Goal: Communication & Community: Answer question/provide support

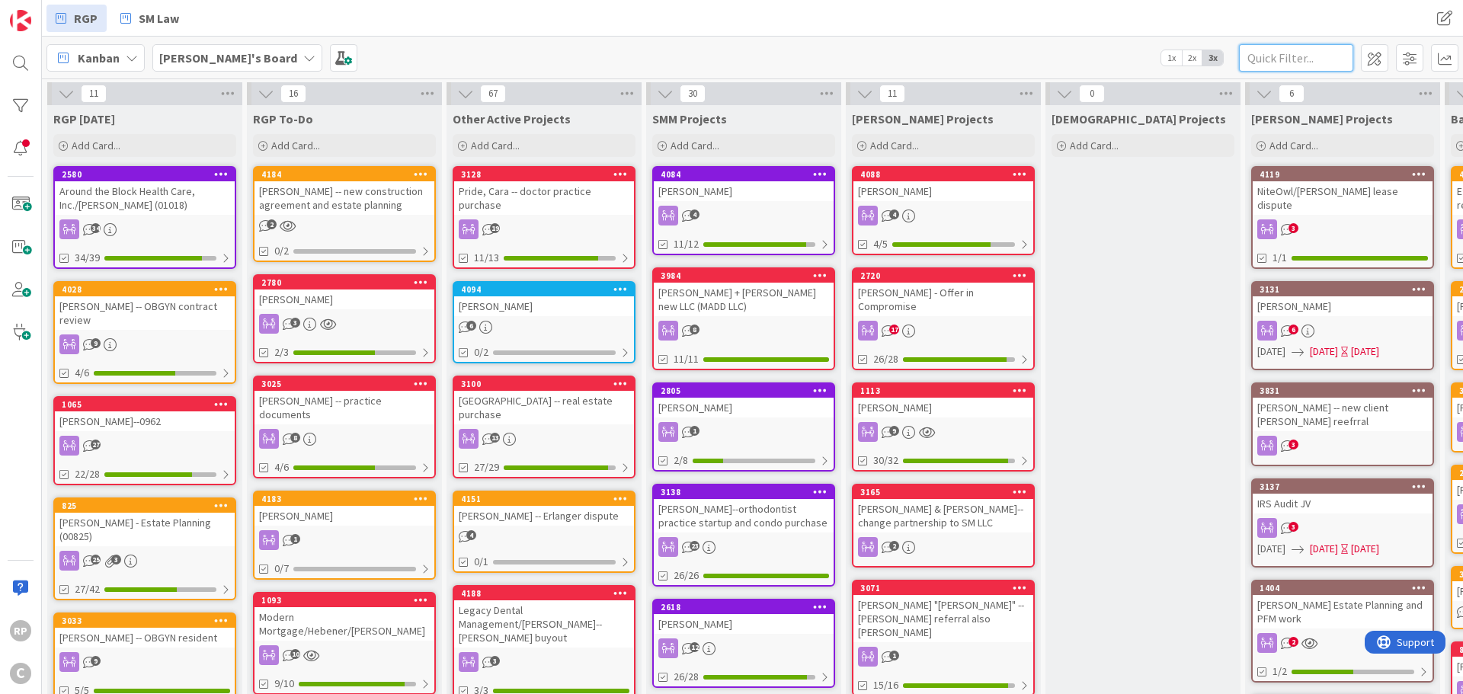
click at [1260, 65] on input "text" at bounding box center [1296, 57] width 114 height 27
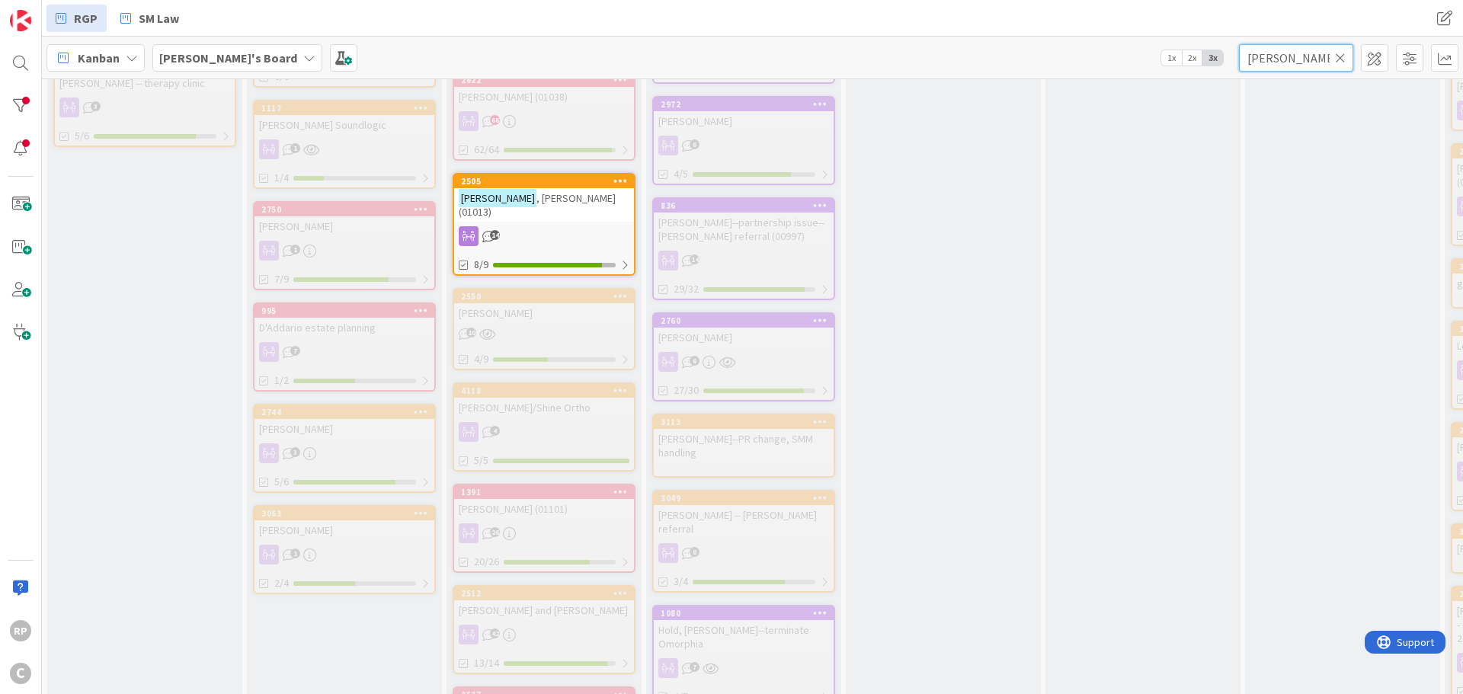
scroll to position [1219, 0]
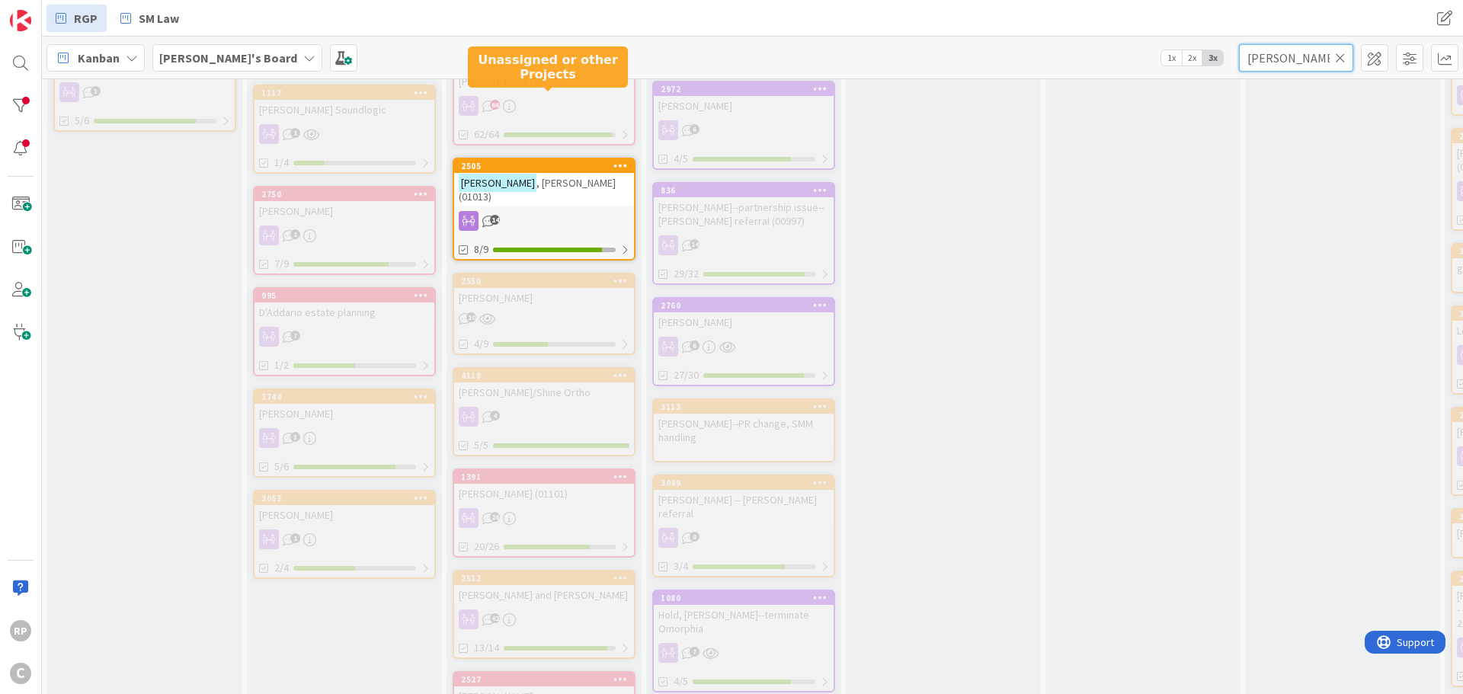
type input "[PERSON_NAME]"
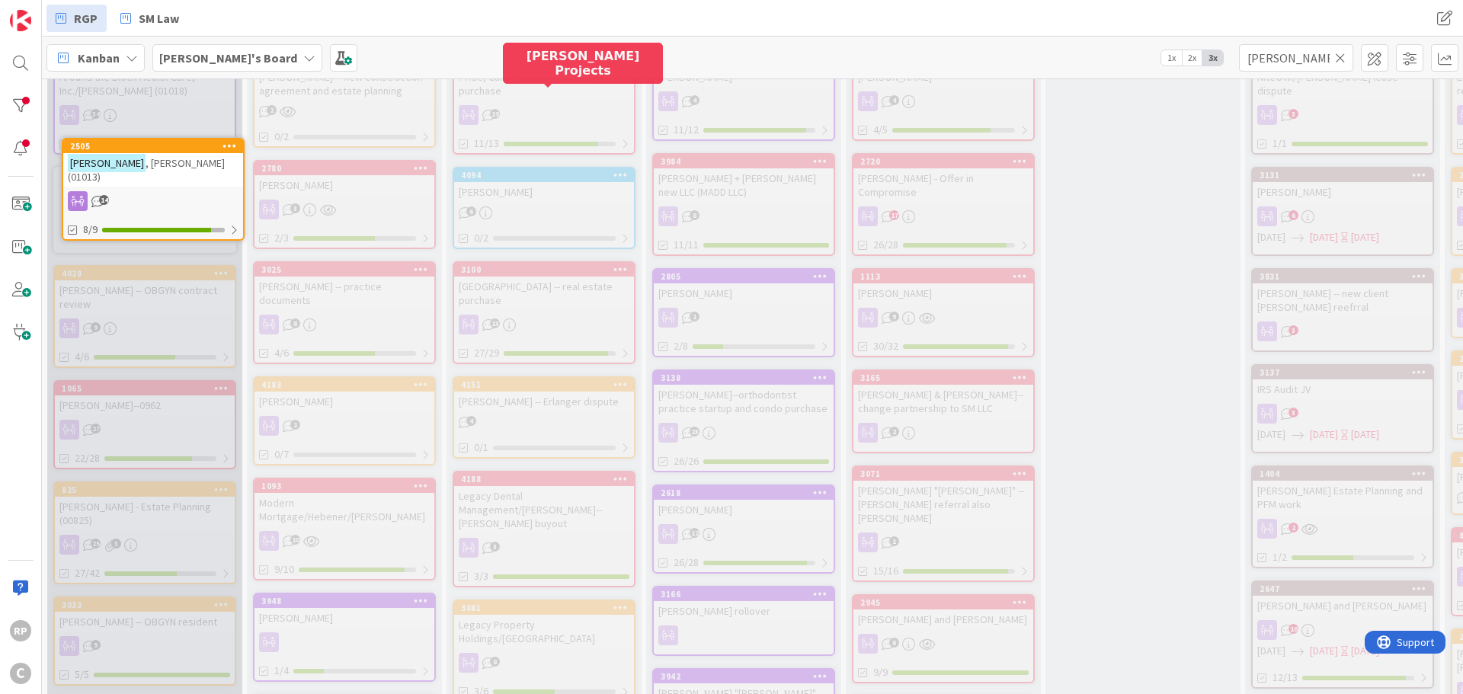
scroll to position [0, 0]
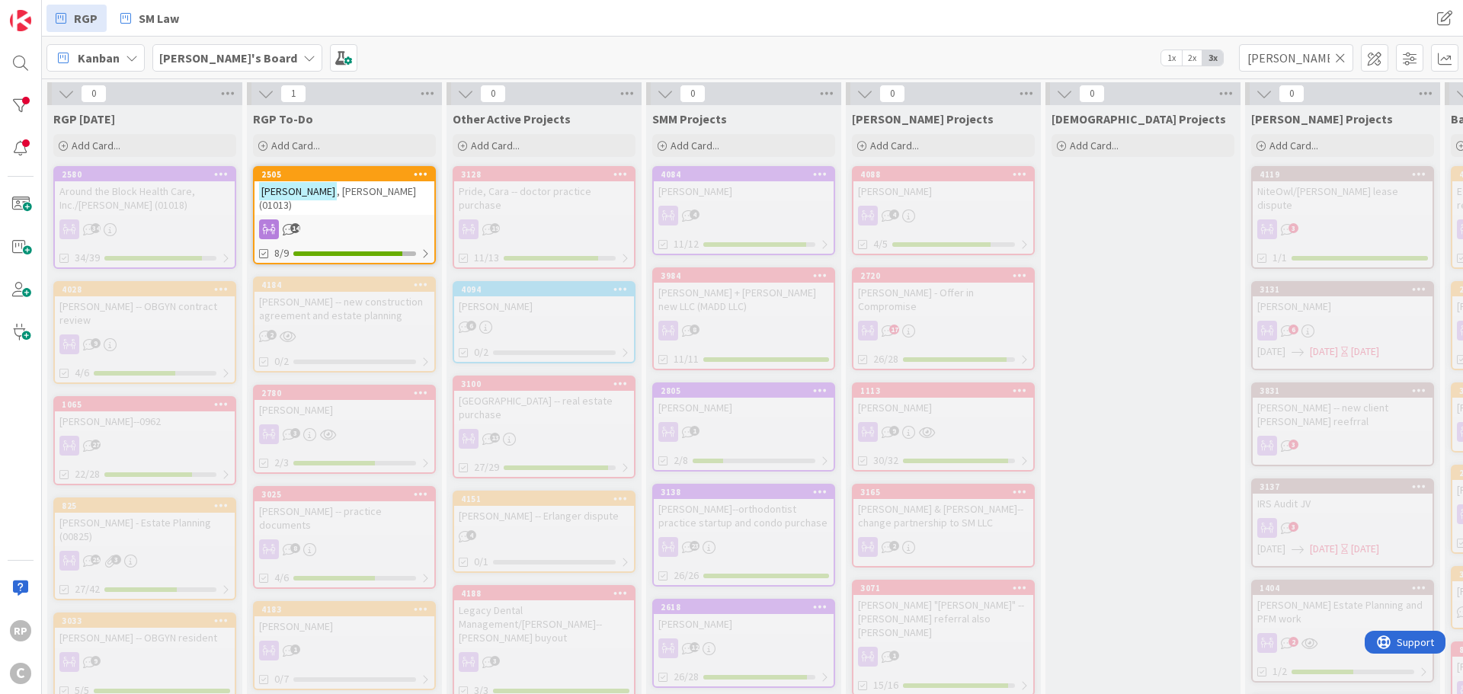
click at [329, 184] on span ", [PERSON_NAME] (01013)" at bounding box center [337, 197] width 157 height 27
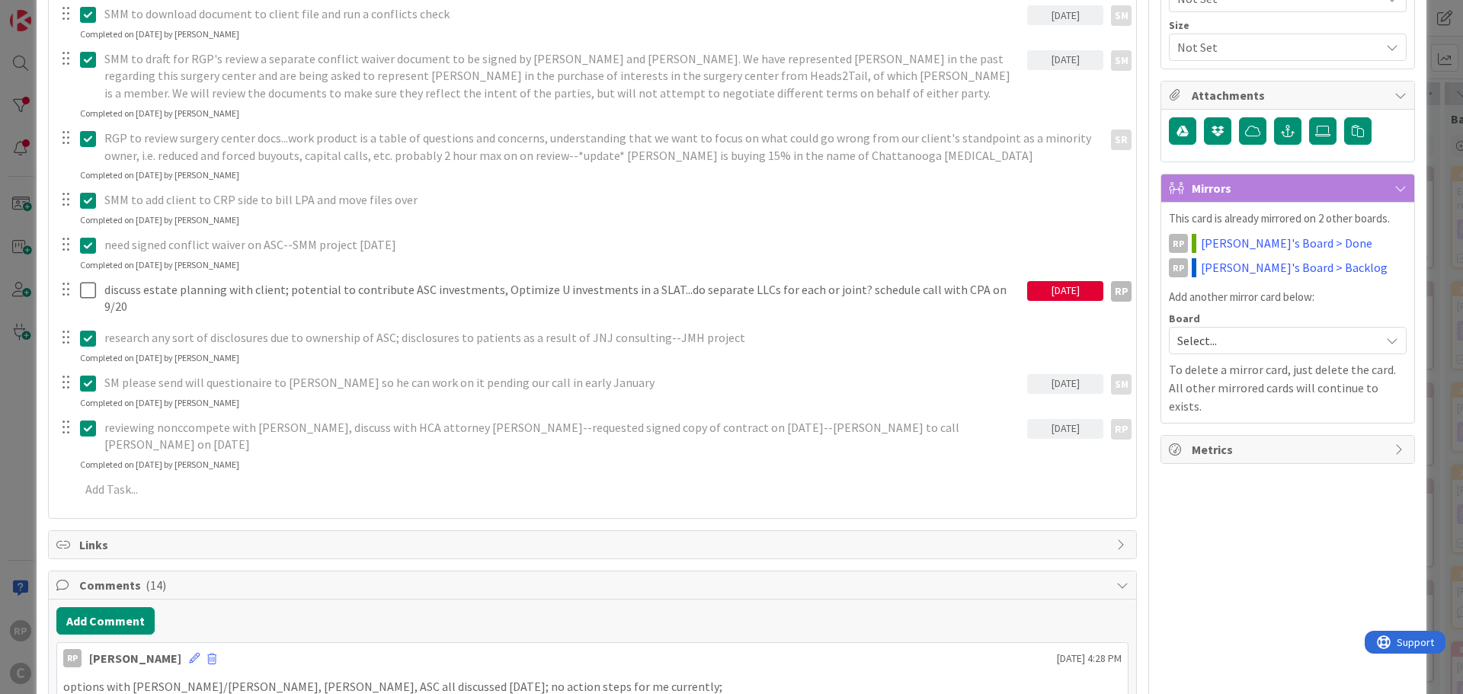
scroll to position [305, 0]
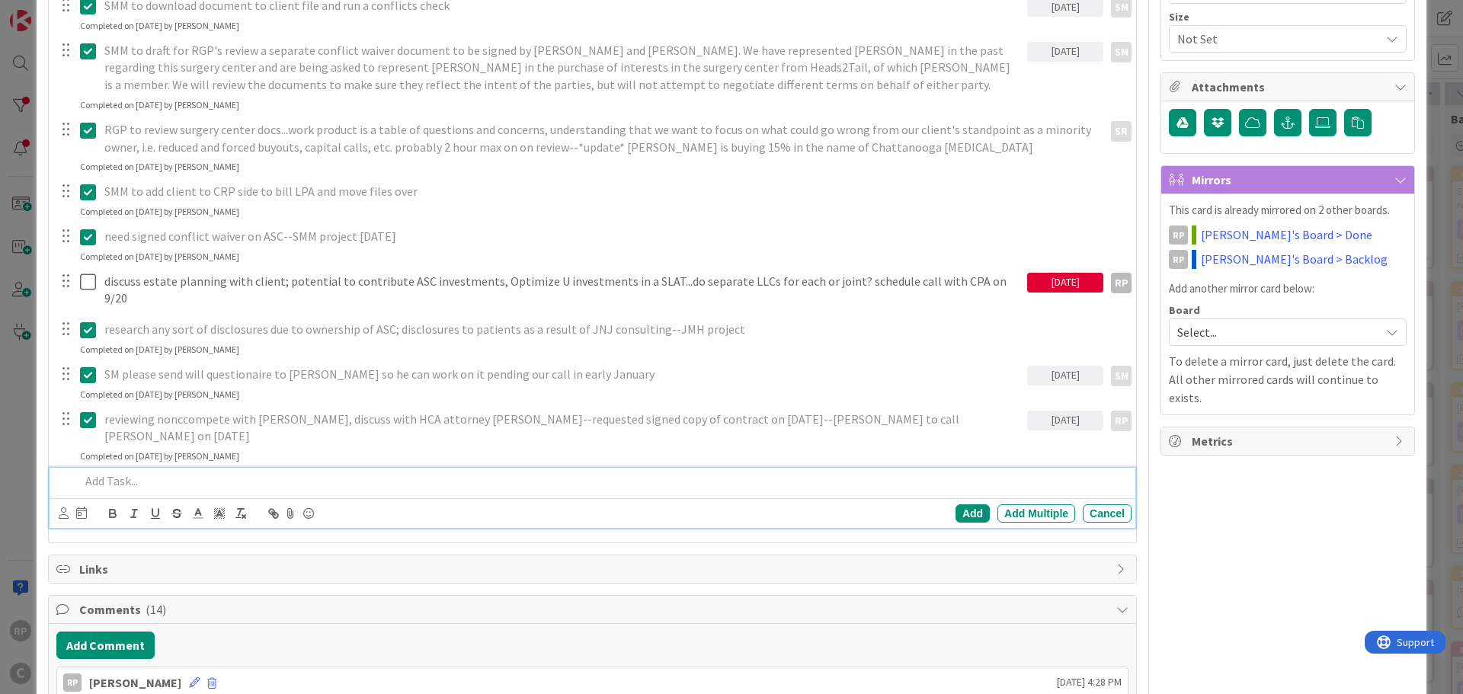
click at [251, 468] on div at bounding box center [603, 481] width 1058 height 27
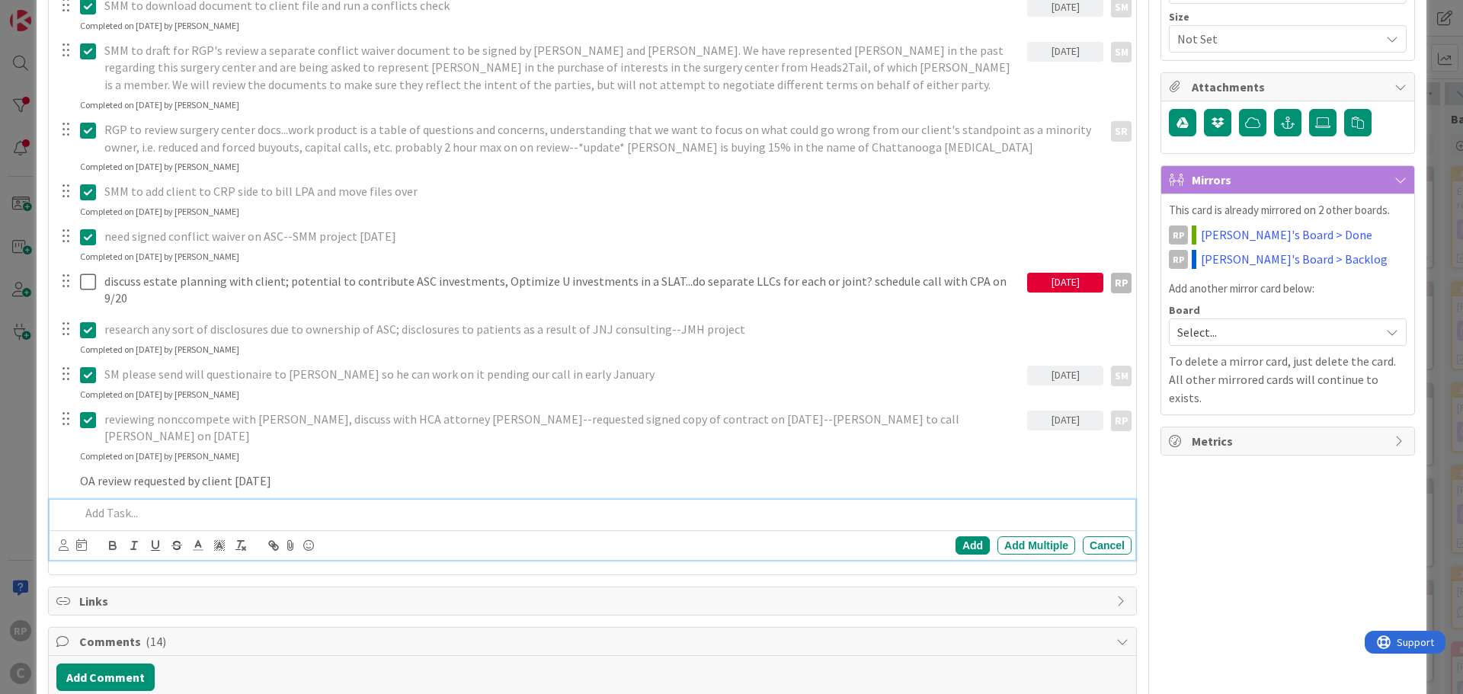
scroll to position [337, 0]
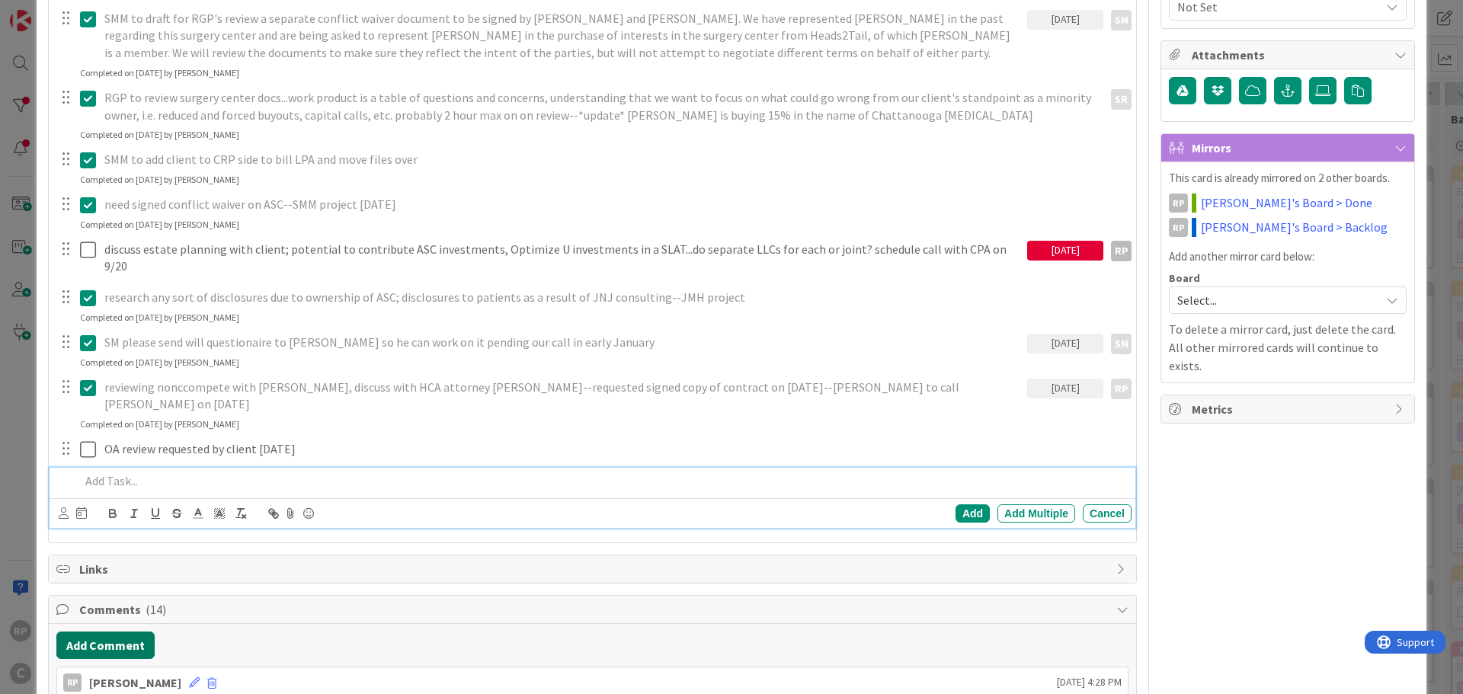
click at [135, 632] on button "Add Comment" at bounding box center [105, 645] width 98 height 27
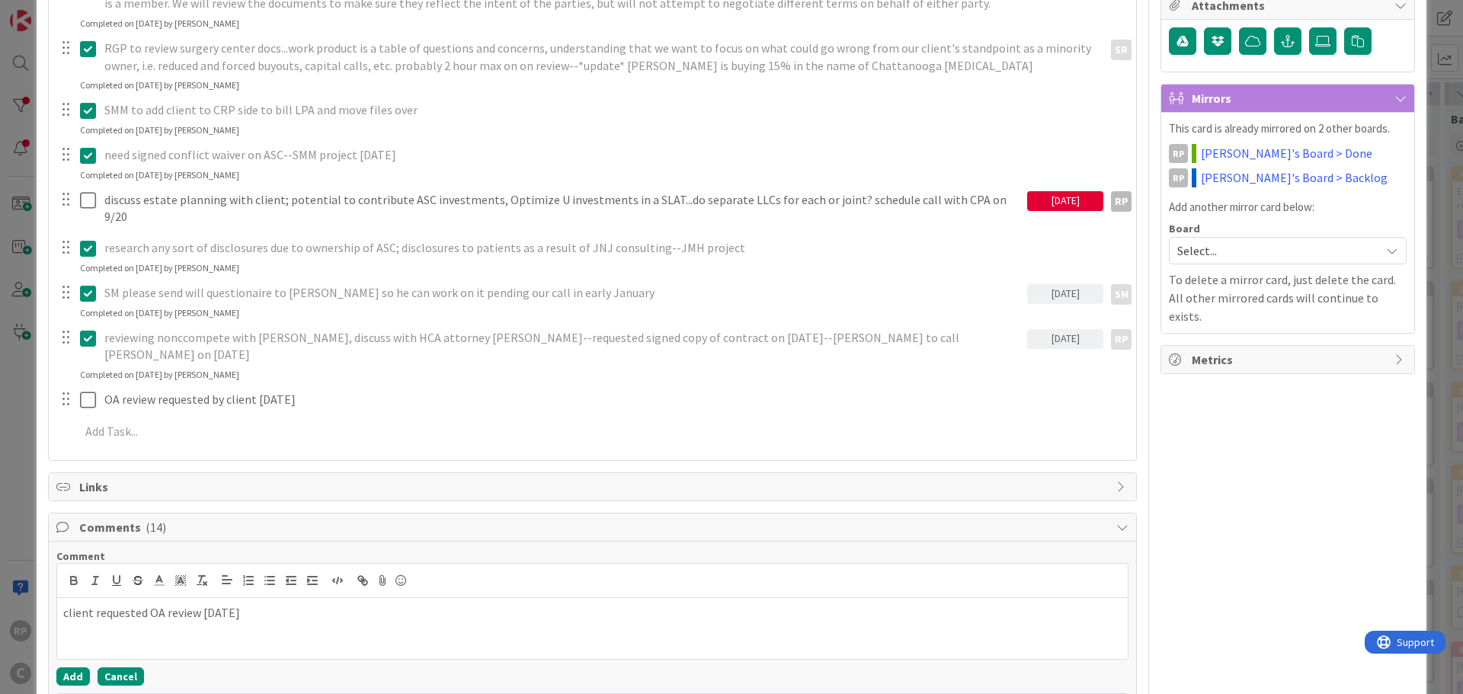
scroll to position [413, 0]
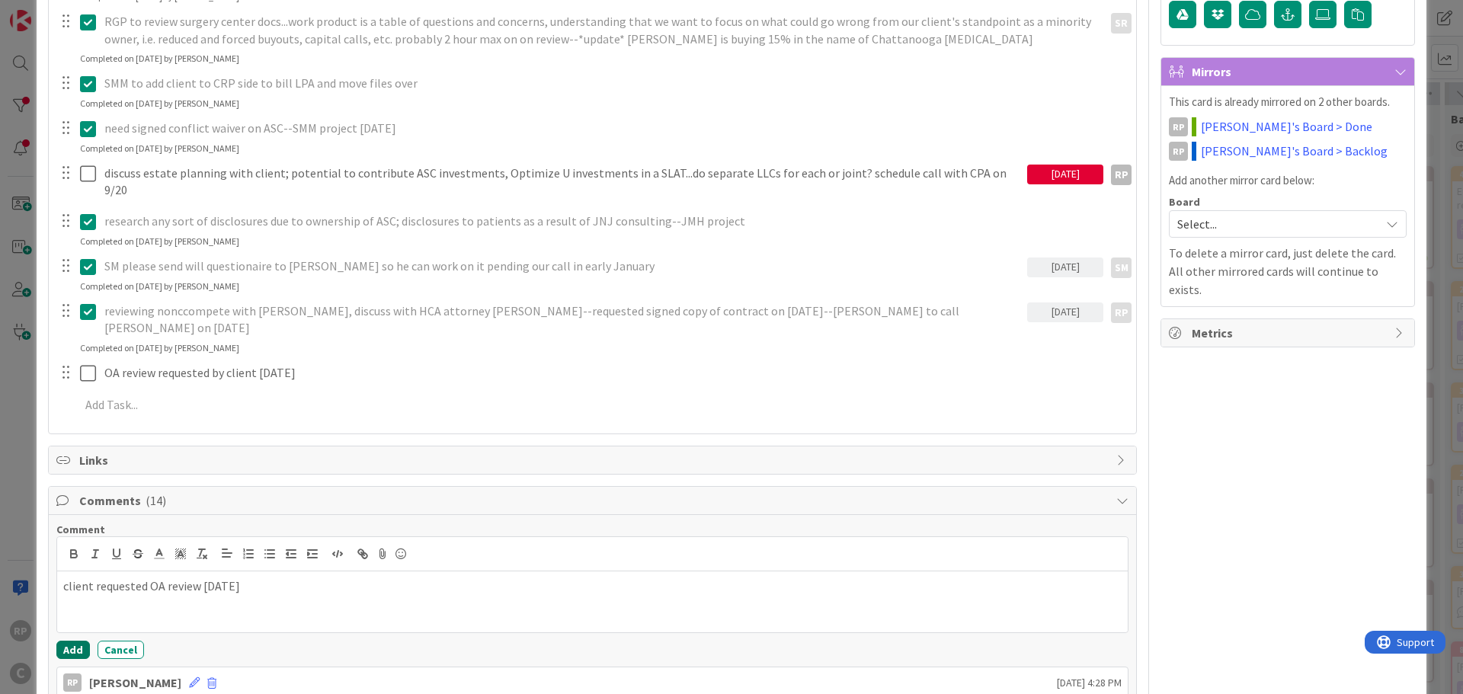
click at [60, 641] on button "Add" at bounding box center [73, 650] width 34 height 18
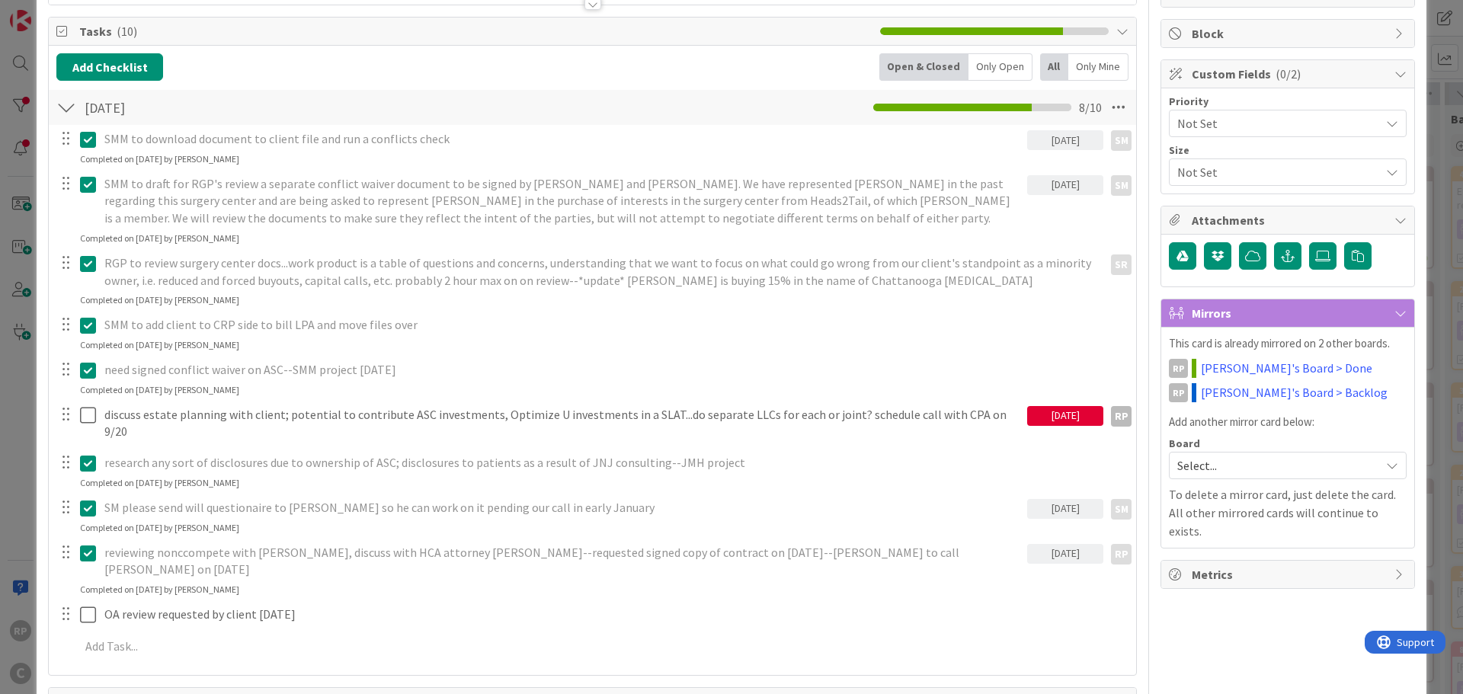
scroll to position [0, 0]
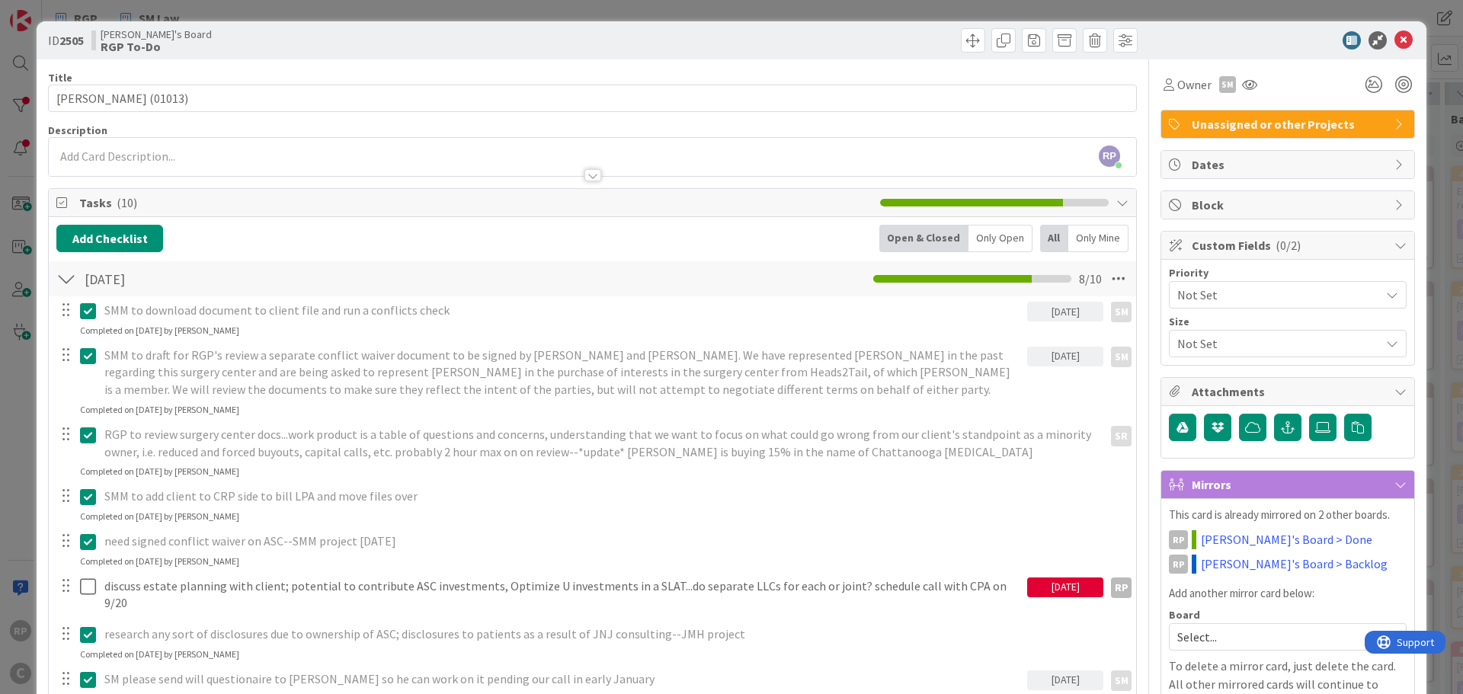
click at [1290, 130] on span "Unassigned or other Projects" at bounding box center [1289, 124] width 195 height 18
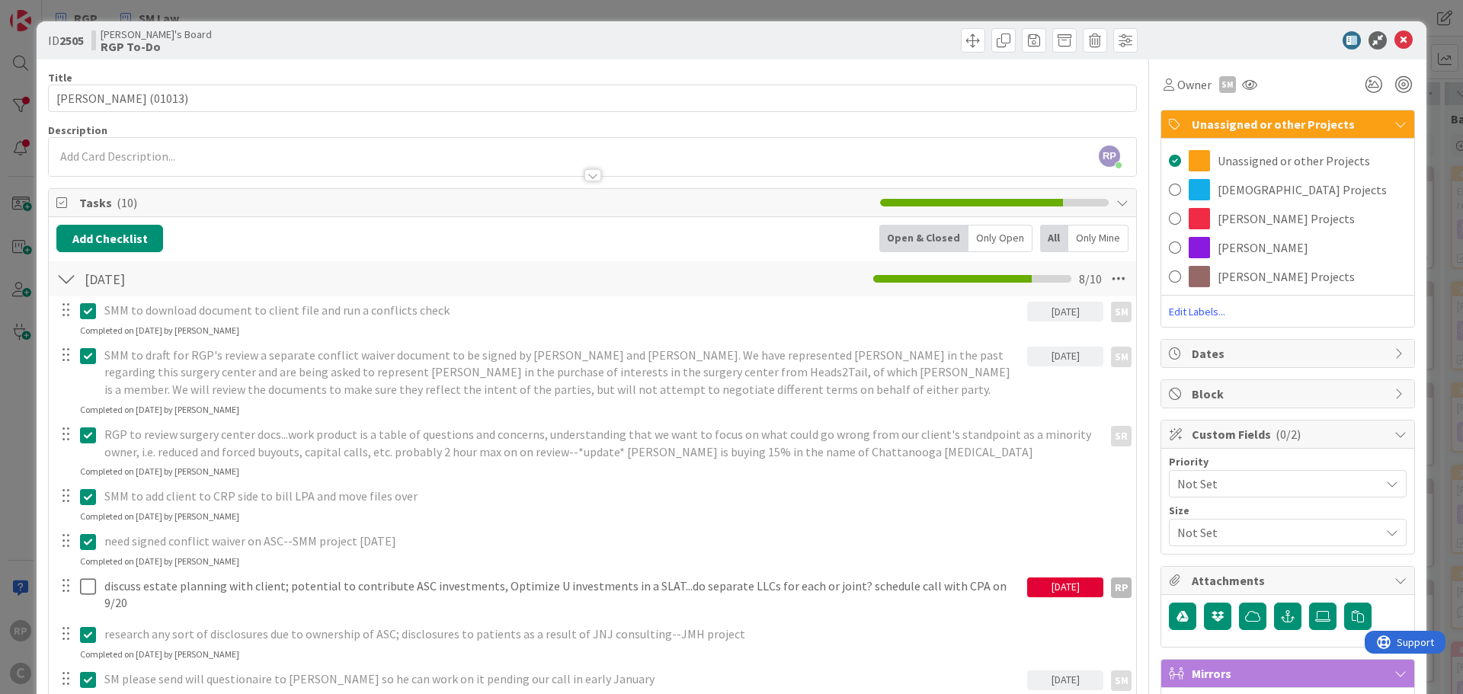
click at [1198, 45] on div at bounding box center [1280, 40] width 270 height 18
click at [1395, 43] on icon at bounding box center [1404, 40] width 18 height 18
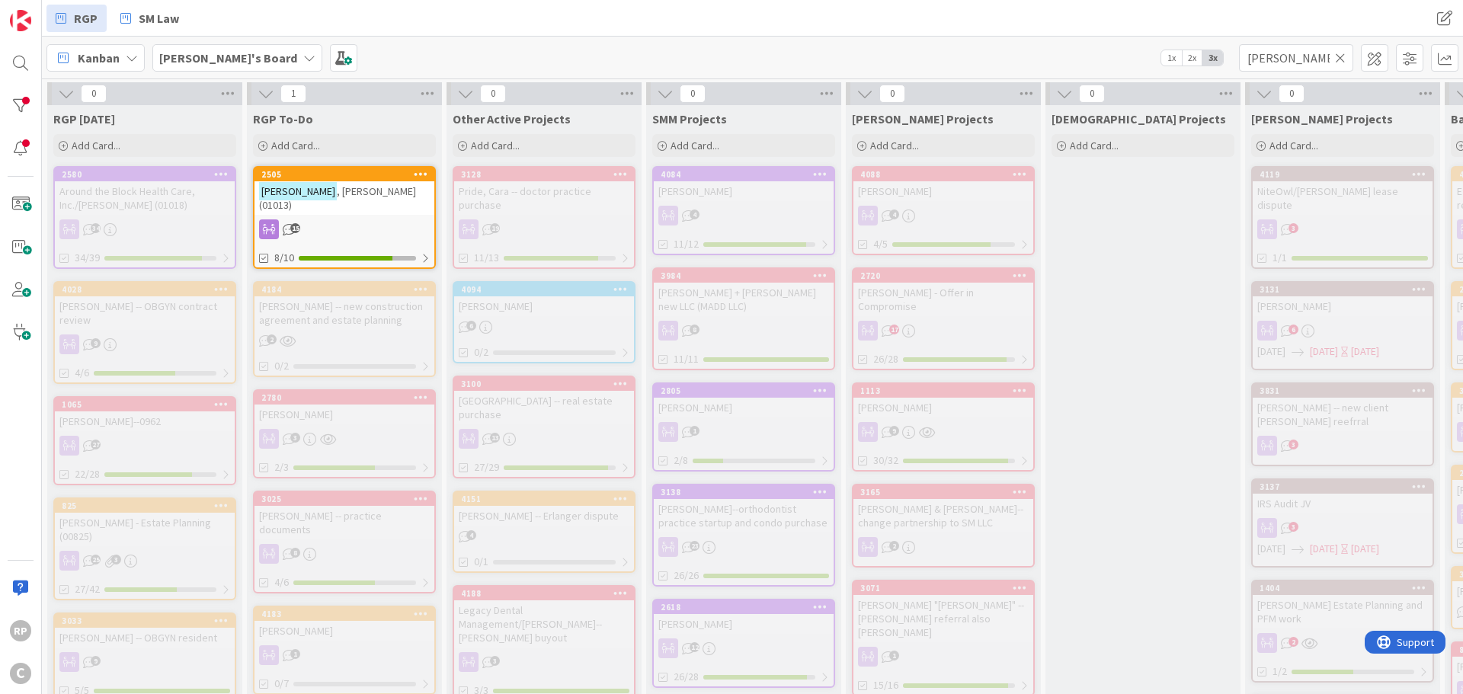
click at [1340, 56] on icon at bounding box center [1340, 58] width 11 height 14
